Goal: Navigation & Orientation: Understand site structure

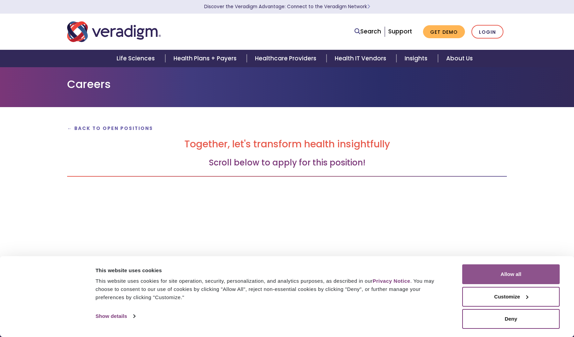
click at [517, 280] on button "Allow all" at bounding box center [512, 274] width 98 height 20
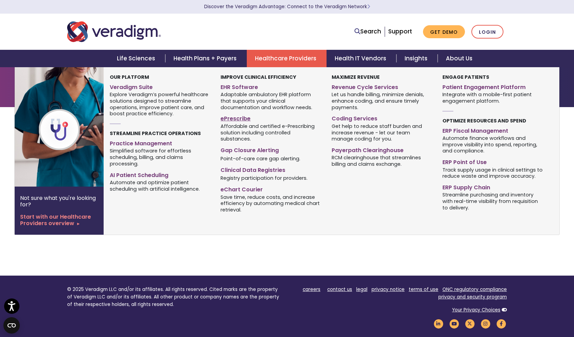
drag, startPoint x: 252, startPoint y: 122, endPoint x: 242, endPoint y: 121, distance: 10.0
click at [242, 121] on link "ePrescribe" at bounding box center [271, 118] width 101 height 10
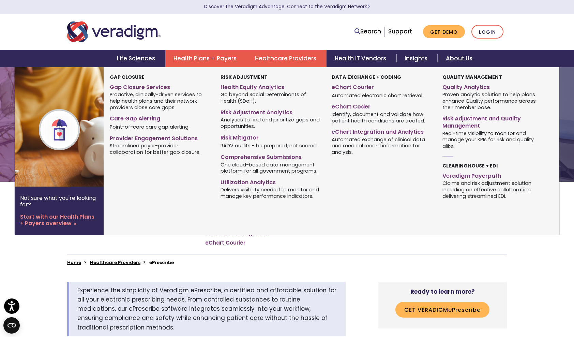
click at [221, 59] on link "Health Plans + Payers" at bounding box center [206, 58] width 82 height 17
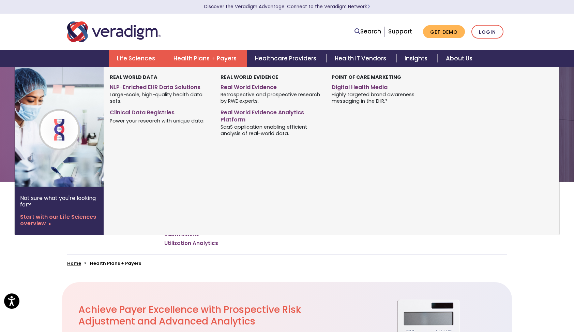
click at [148, 61] on link "Life Sciences" at bounding box center [137, 58] width 57 height 17
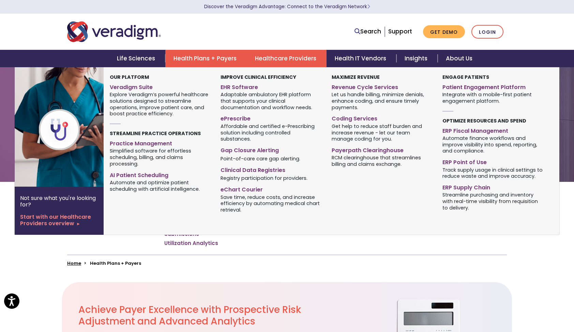
click at [299, 62] on link "Healthcare Providers" at bounding box center [287, 58] width 80 height 17
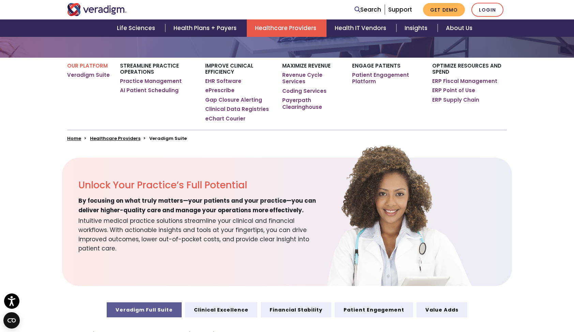
scroll to position [162, 0]
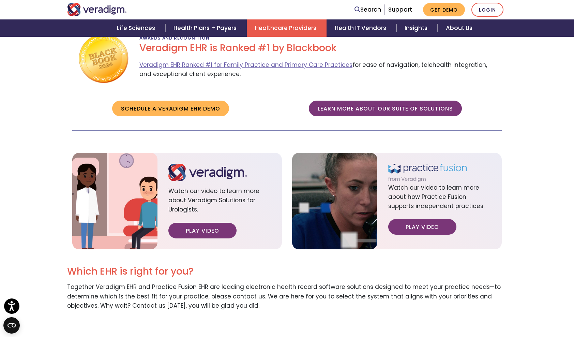
scroll to position [758, 0]
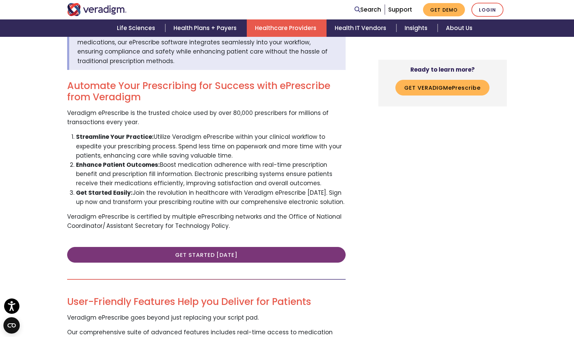
scroll to position [268, 0]
